Goal: Book appointment/travel/reservation

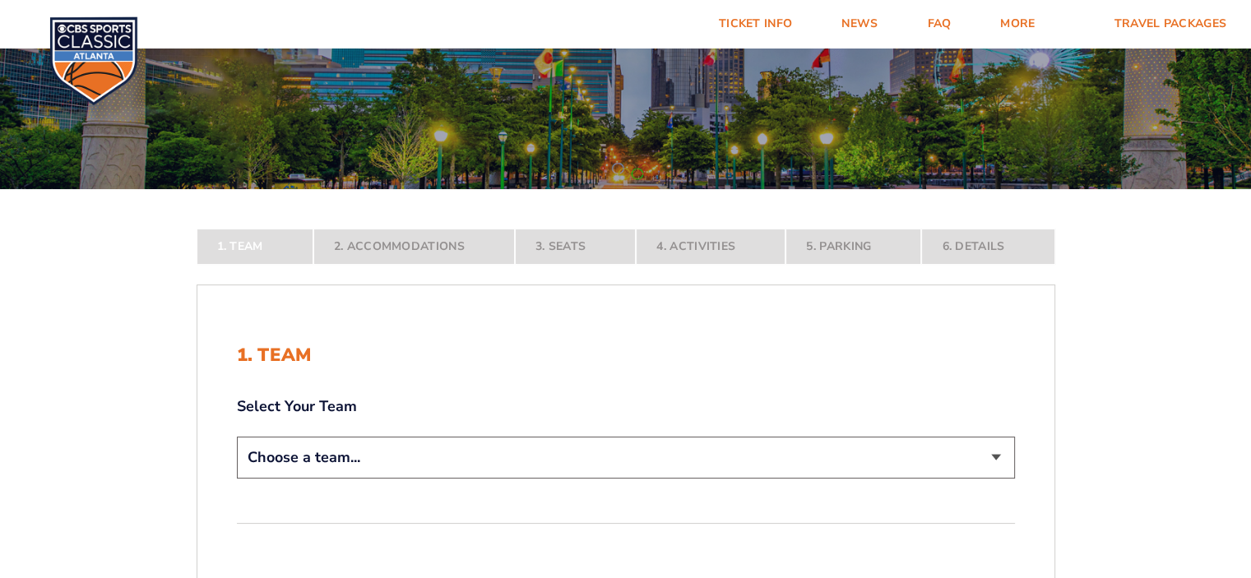
scroll to position [165, 0]
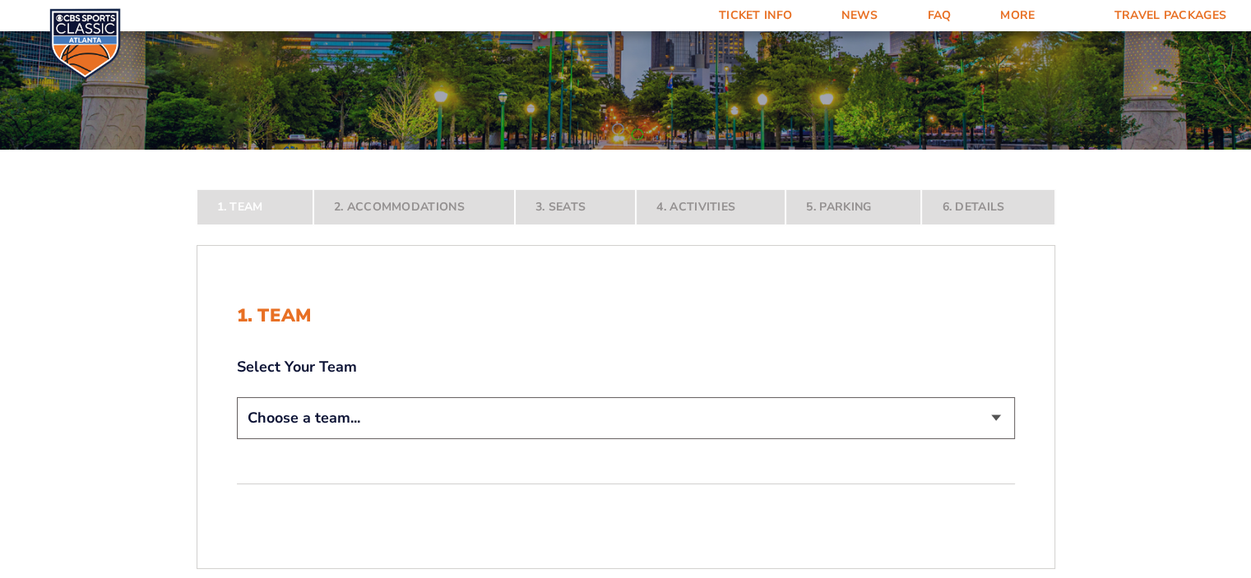
click at [994, 418] on select "Choose a team... [US_STATE] Wildcats [US_STATE] State Buckeyes [US_STATE] Tar H…" at bounding box center [626, 418] width 778 height 42
select select "12956"
click at [237, 439] on select "Choose a team... [US_STATE] Wildcats [US_STATE] State Buckeyes [US_STATE] Tar H…" at bounding box center [626, 418] width 778 height 42
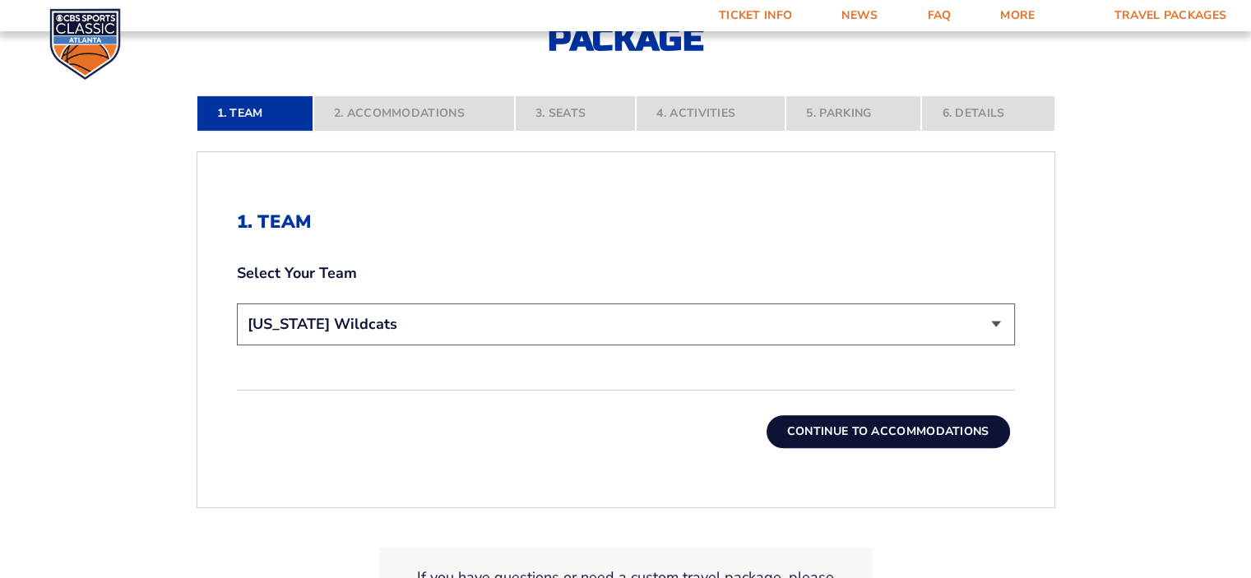
scroll to position [411, 0]
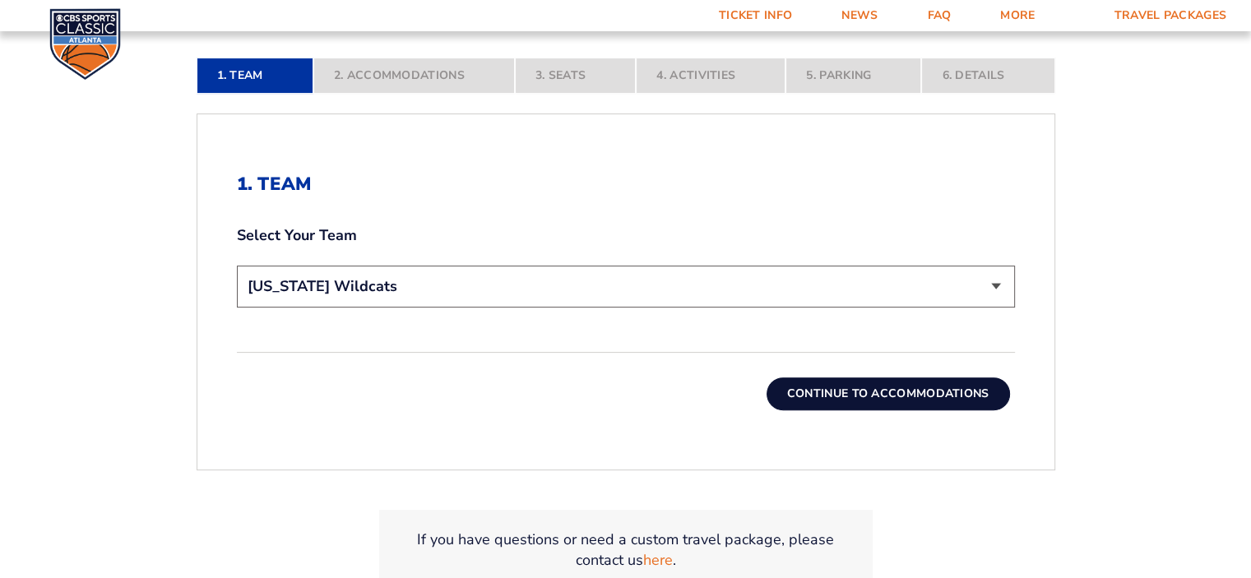
click at [895, 404] on button "Continue To Accommodations" at bounding box center [888, 394] width 243 height 33
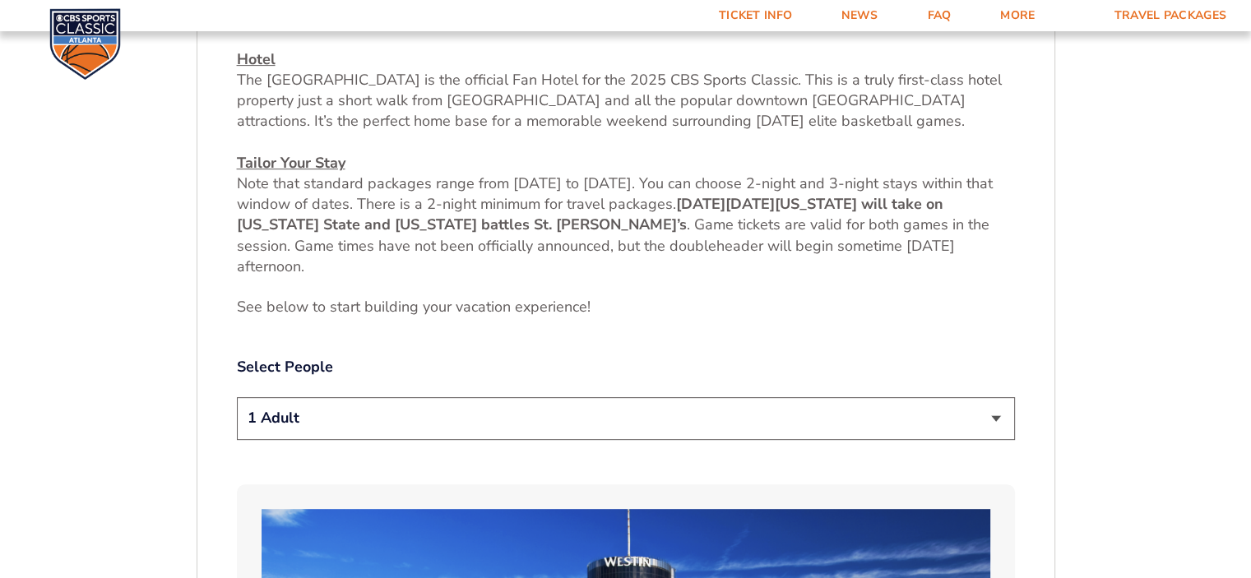
scroll to position [684, 0]
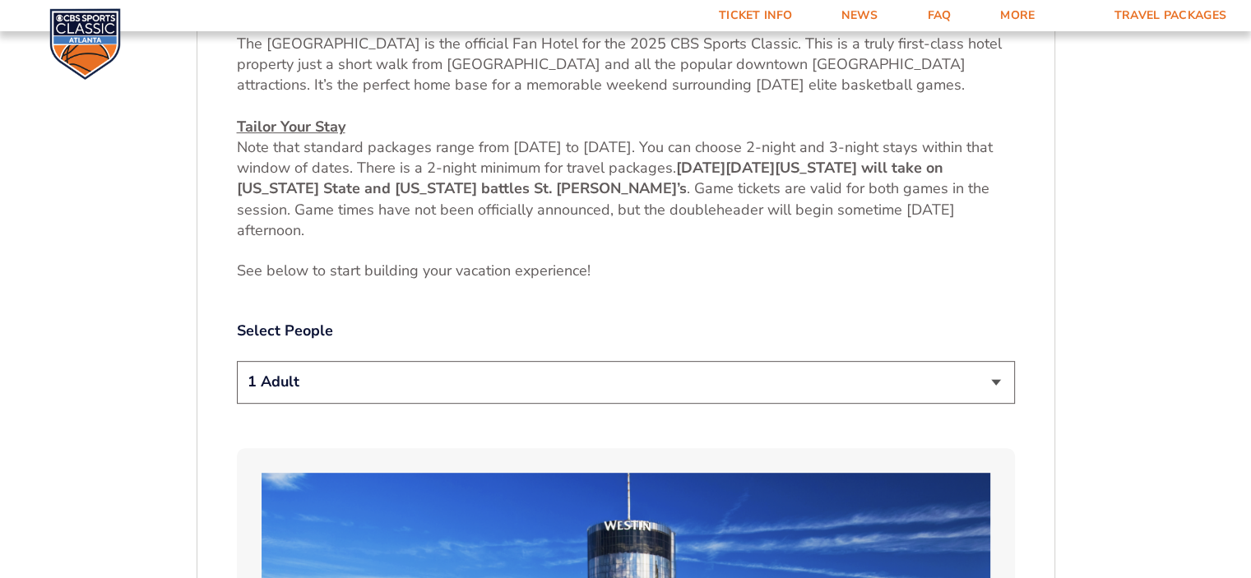
click at [991, 384] on select "1 Adult 2 Adults 3 Adults 4 Adults 2 Adults + 1 Child 2 Adults + 2 Children 2 A…" at bounding box center [626, 382] width 778 height 42
click at [237, 361] on select "1 Adult 2 Adults 3 Adults 4 Adults 2 Adults + 1 Child 2 Adults + 2 Children 2 A…" at bounding box center [626, 382] width 778 height 42
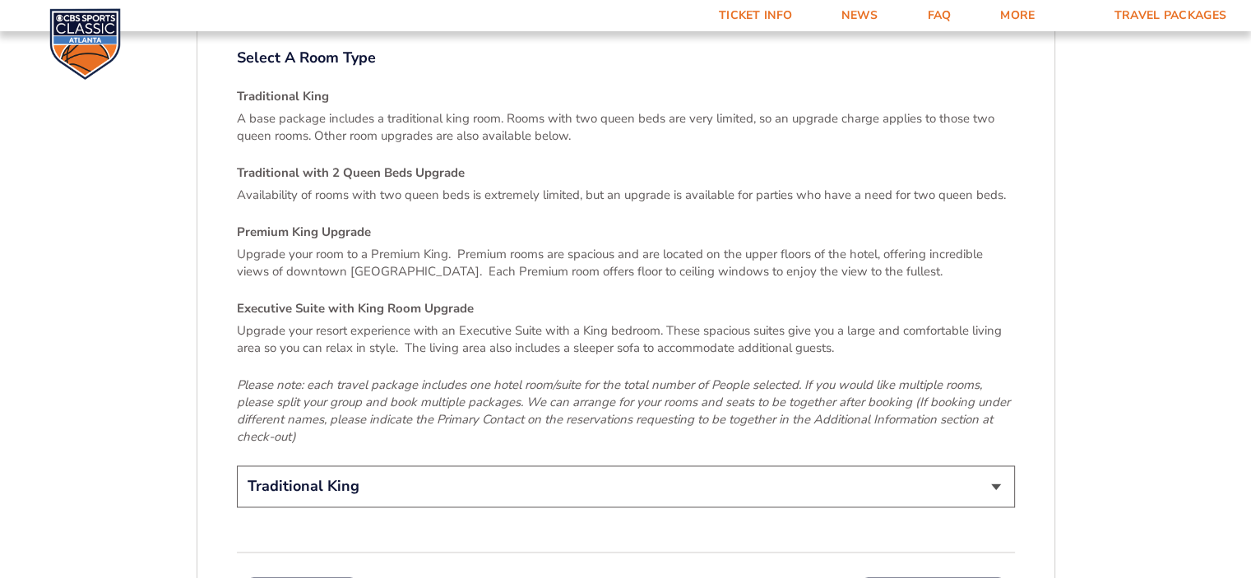
scroll to position [2412, 0]
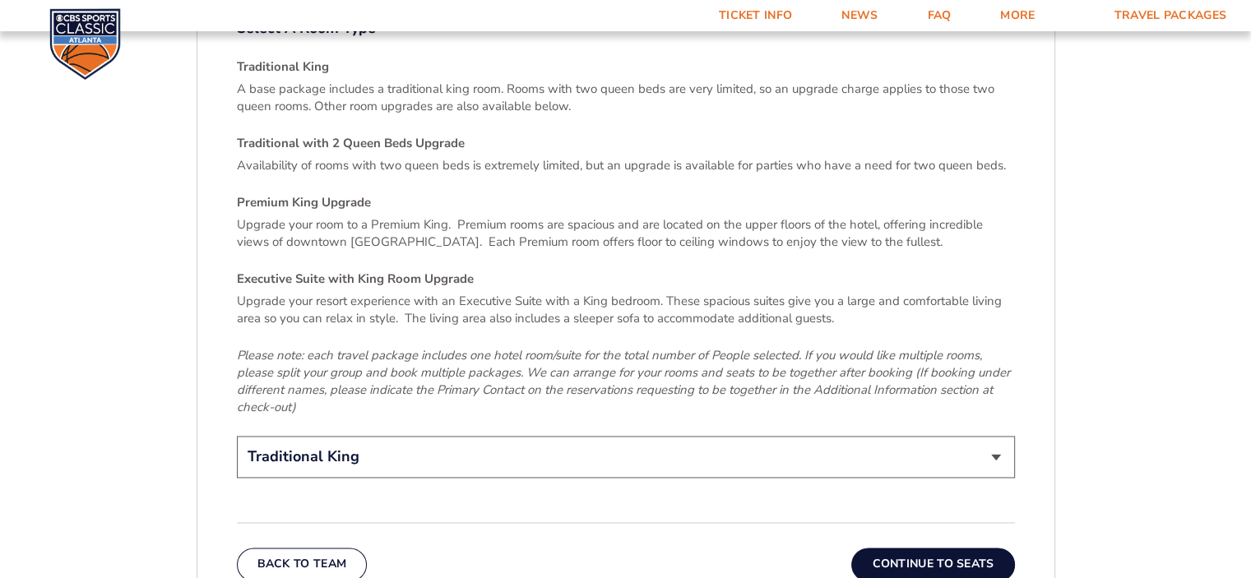
click at [992, 441] on select "Traditional King Traditional with 2 Queen Beds Upgrade (+$45 per night) Premium…" at bounding box center [626, 457] width 778 height 42
click at [237, 436] on select "Traditional King Traditional with 2 Queen Beds Upgrade (+$45 per night) Premium…" at bounding box center [626, 457] width 778 height 42
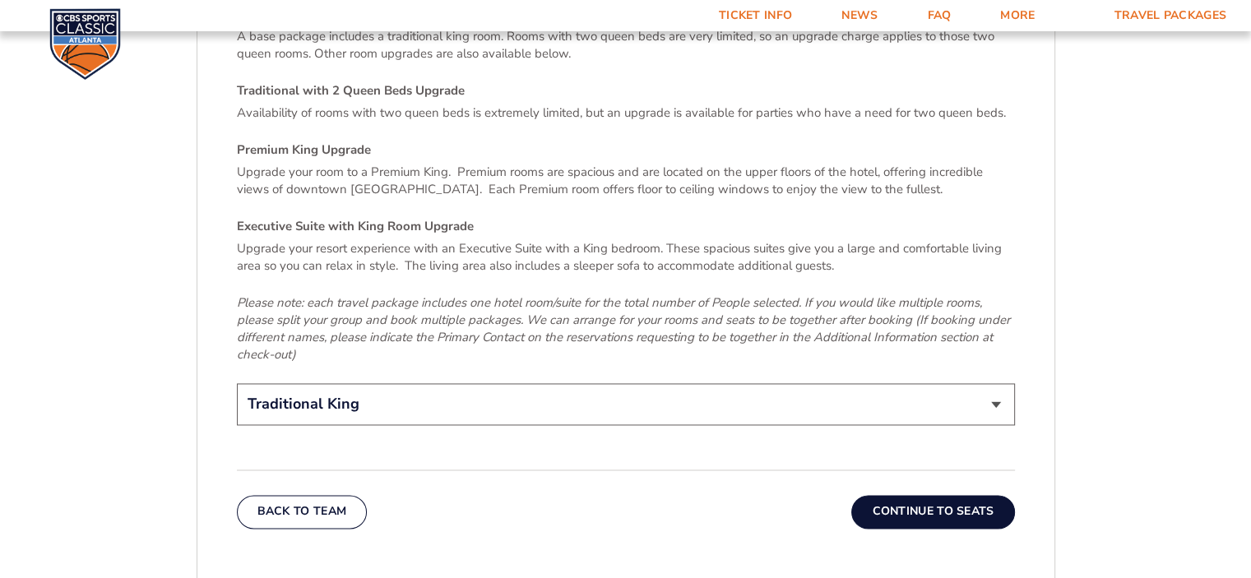
scroll to position [2494, 0]
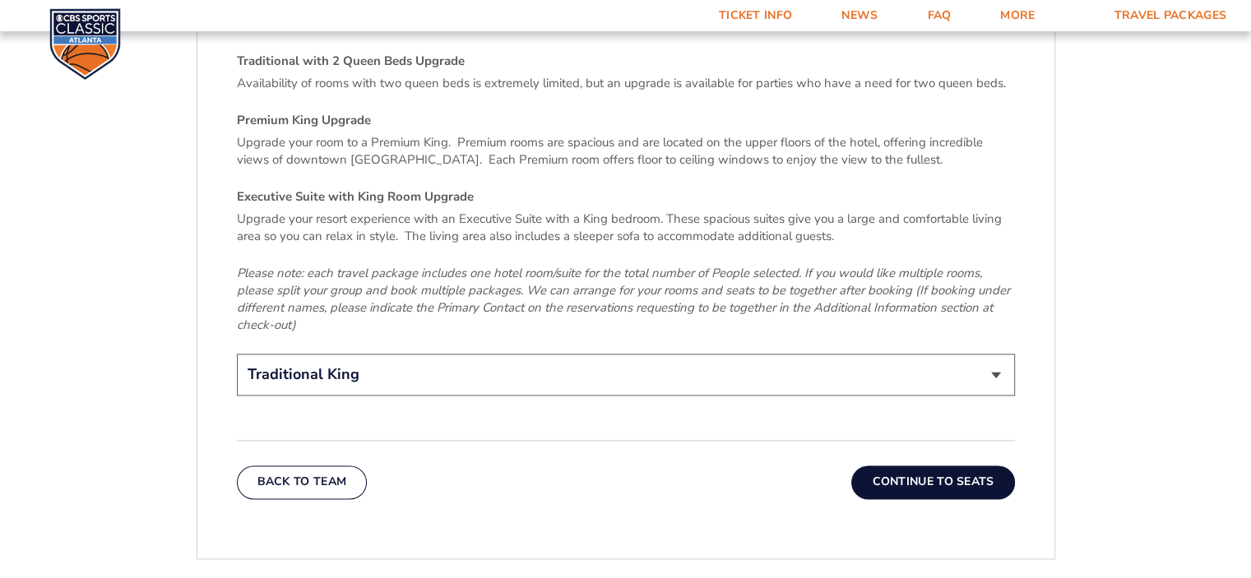
click at [978, 466] on button "Continue To Seats" at bounding box center [932, 482] width 163 height 33
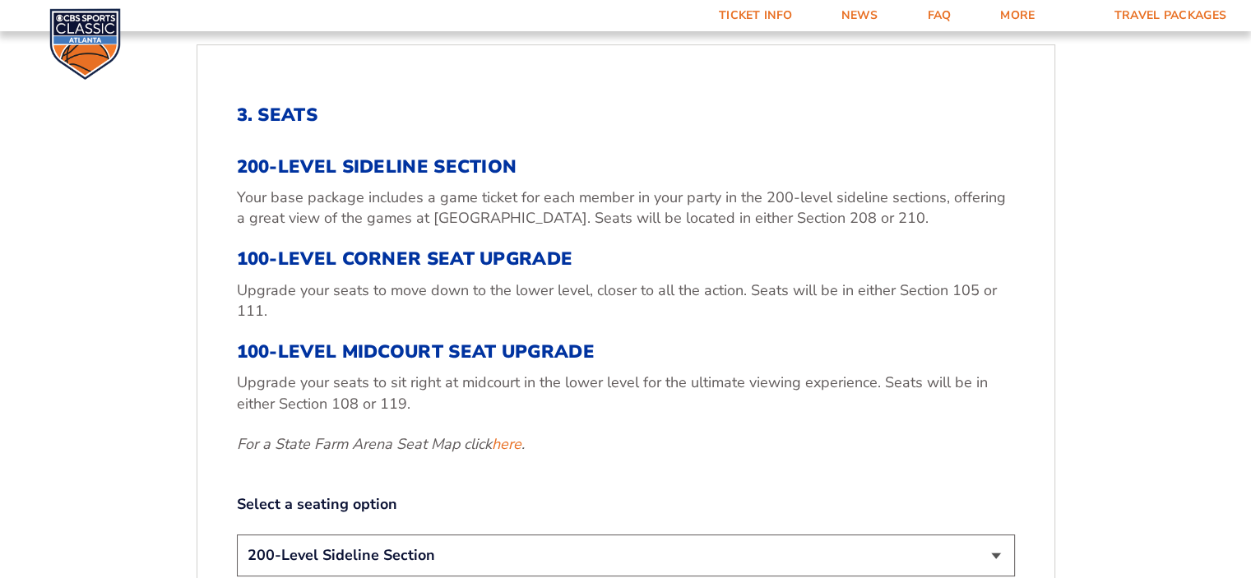
scroll to position [520, 0]
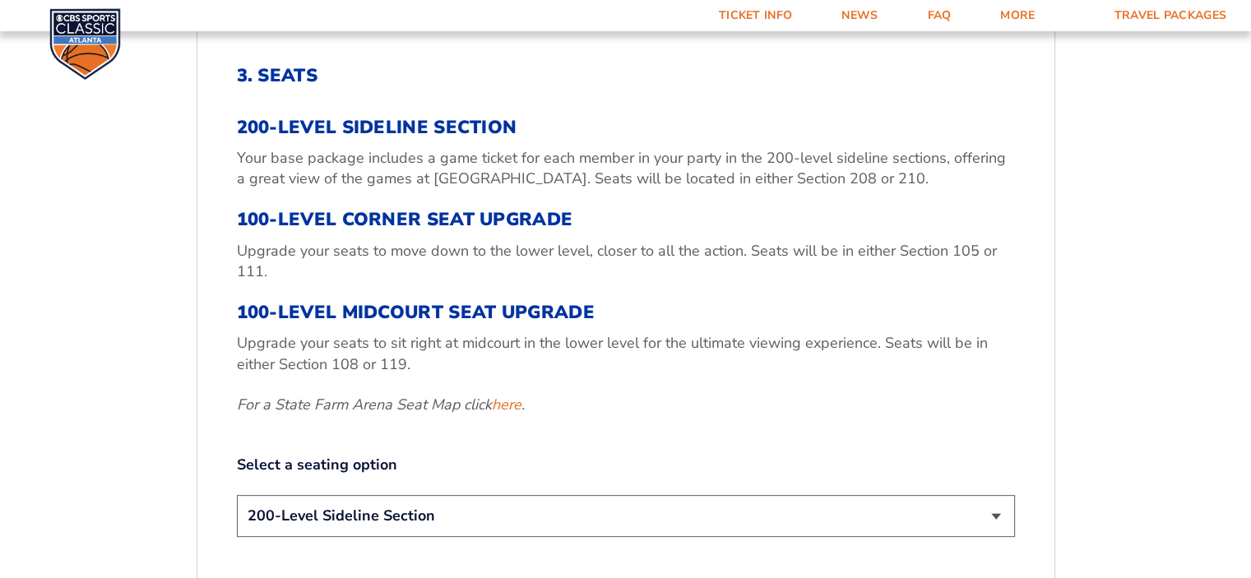
click at [990, 515] on select "200-Level Sideline Section 100-Level Corner Seat Upgrade (+$120 per person) 100…" at bounding box center [626, 516] width 778 height 42
select select "100-Level Midcourt Seat Upgrade"
click at [237, 495] on select "200-Level Sideline Section 100-Level Corner Seat Upgrade (+$120 per person) 100…" at bounding box center [626, 516] width 778 height 42
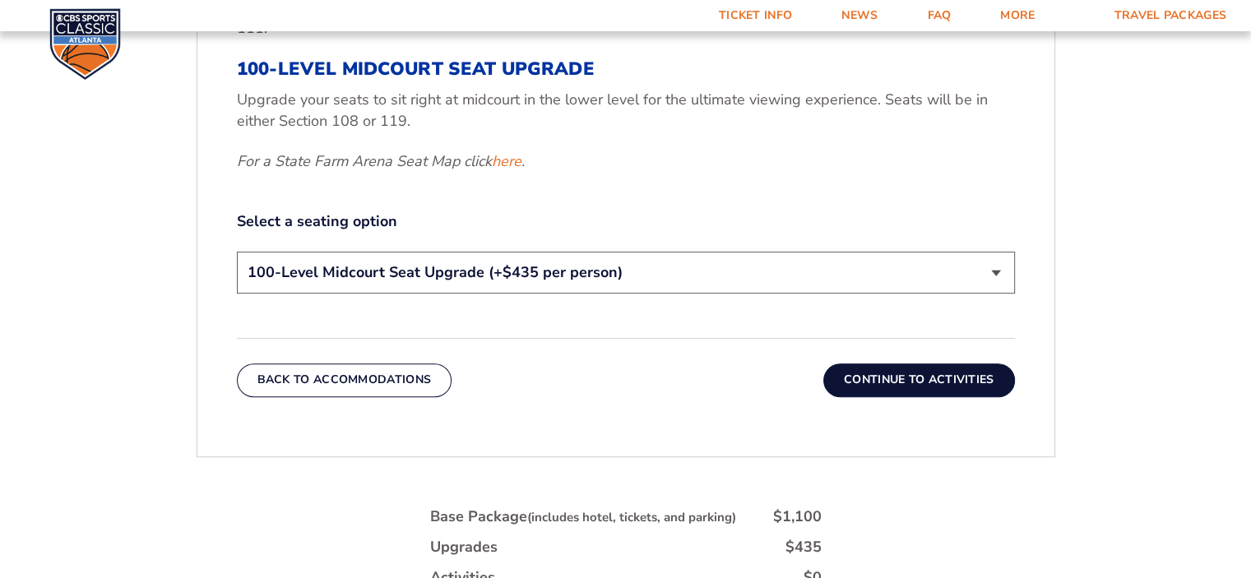
scroll to position [767, 0]
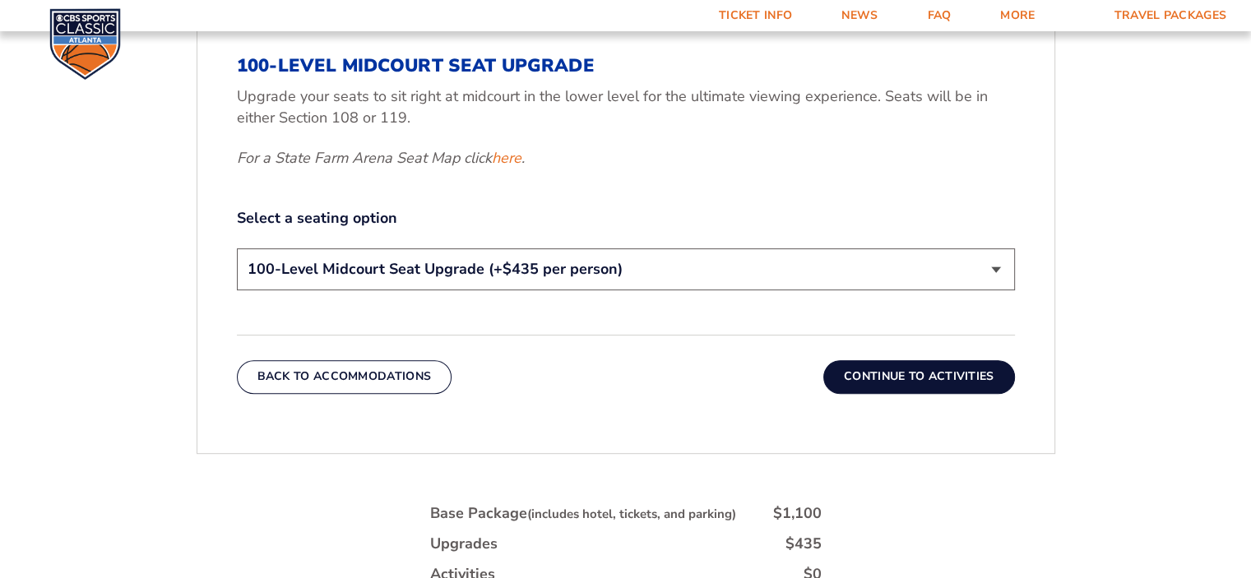
click at [900, 383] on button "Continue To Activities" at bounding box center [919, 376] width 192 height 33
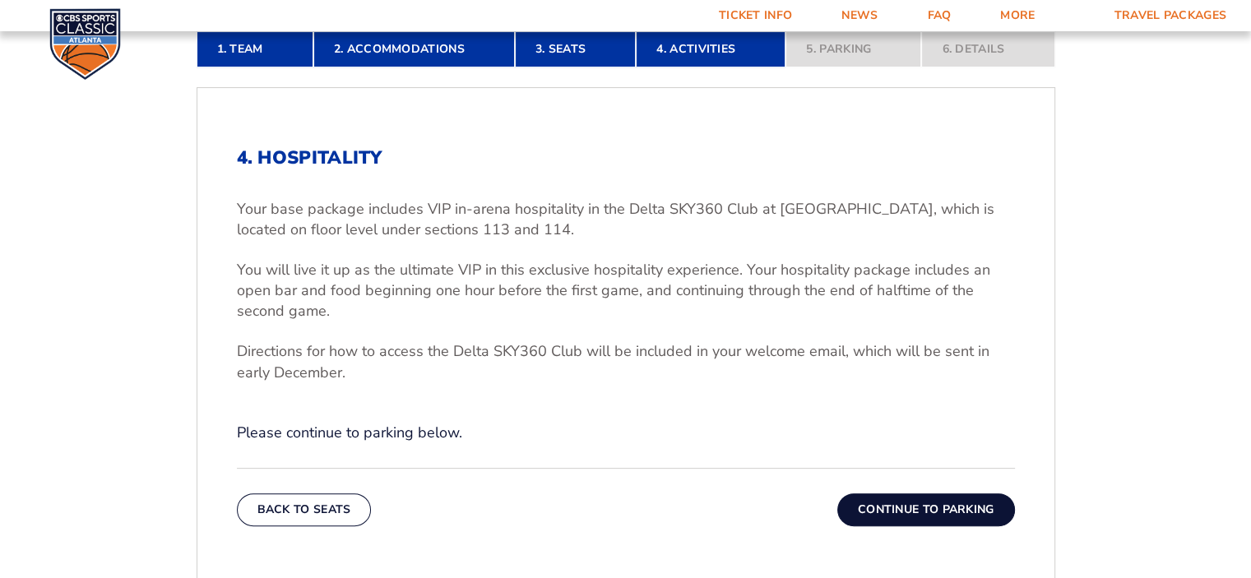
scroll to position [520, 0]
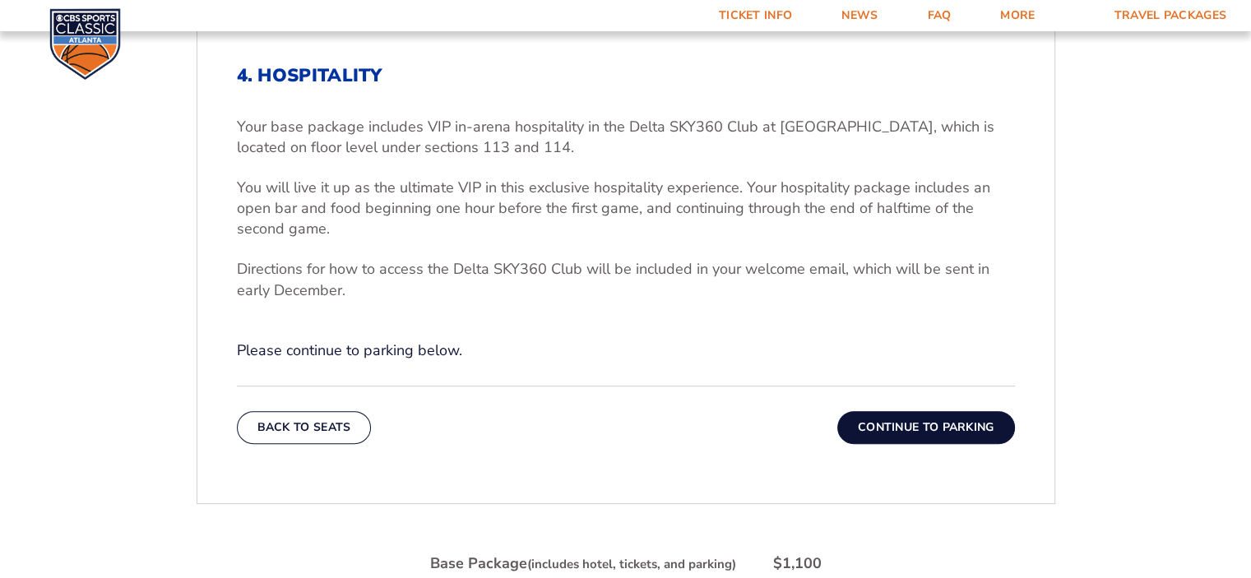
click at [921, 432] on button "Continue To Parking" at bounding box center [926, 427] width 178 height 33
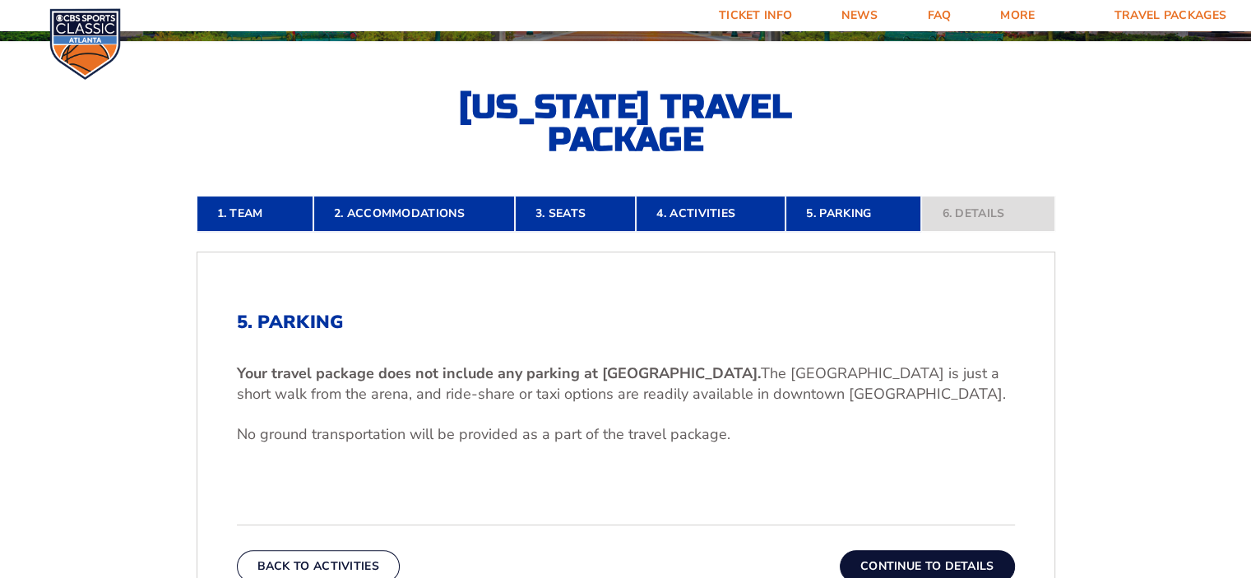
scroll to position [355, 0]
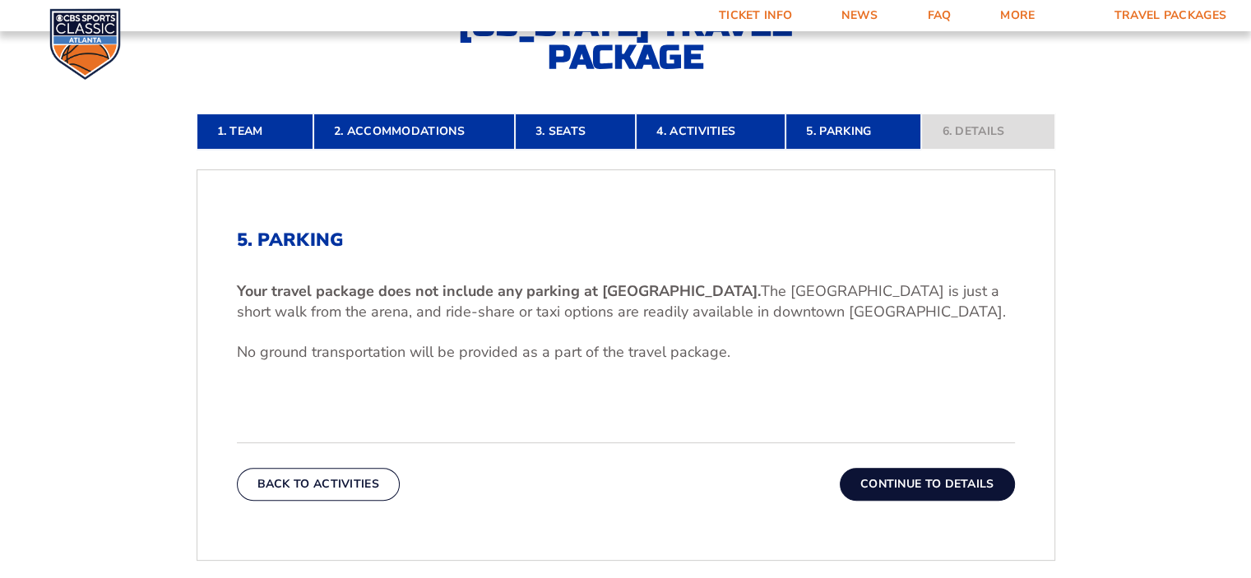
click at [895, 489] on button "Continue To Details" at bounding box center [927, 484] width 175 height 33
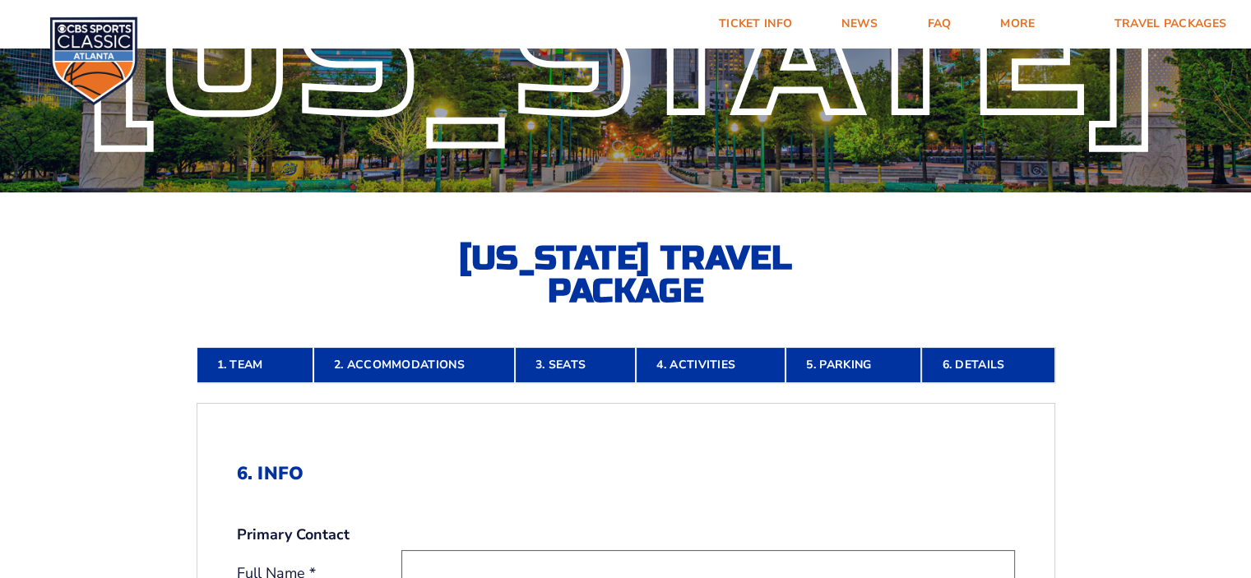
scroll to position [26, 0]
